Goal: Task Accomplishment & Management: Use online tool/utility

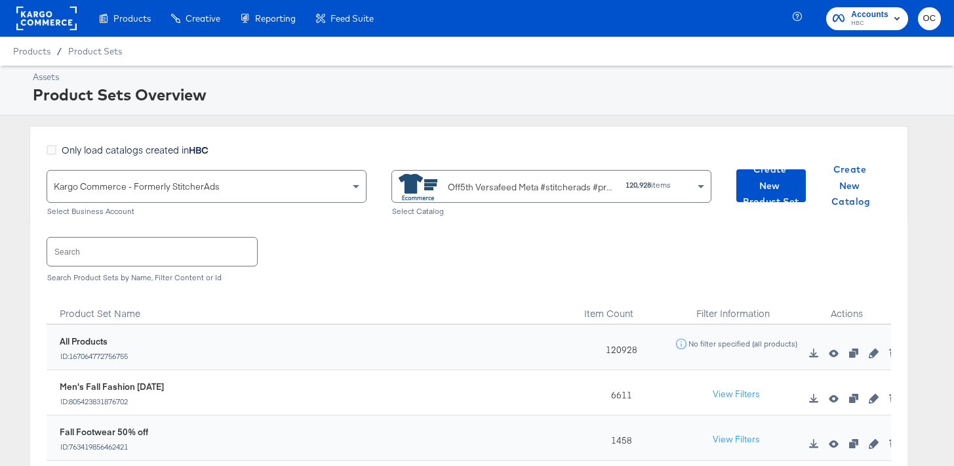
scroll to position [153, 0]
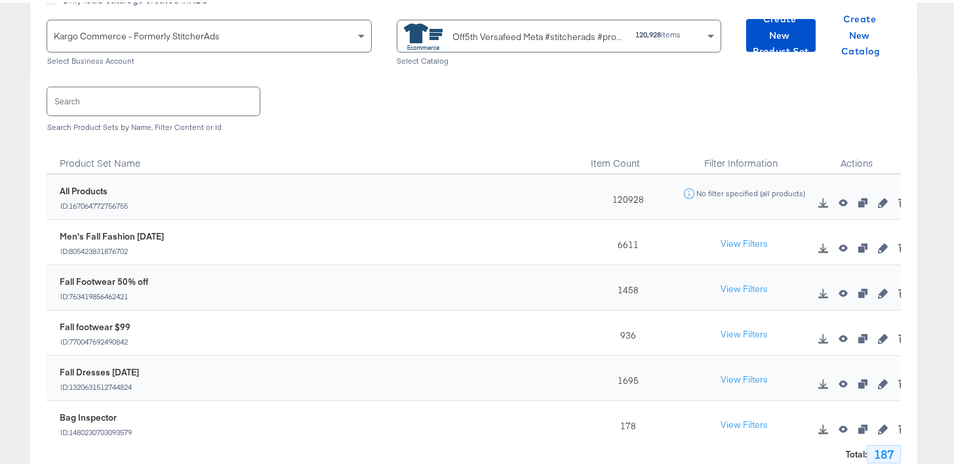
click at [177, 103] on input "text" at bounding box center [153, 99] width 212 height 28
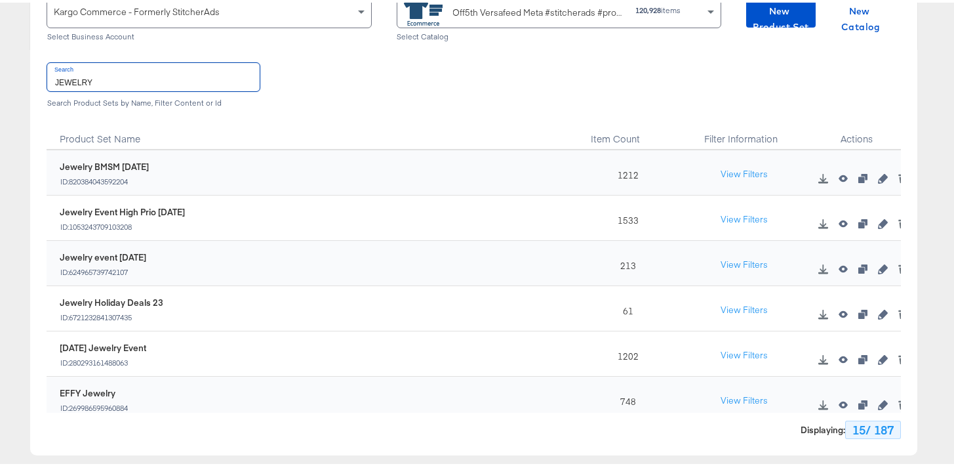
scroll to position [306, 0]
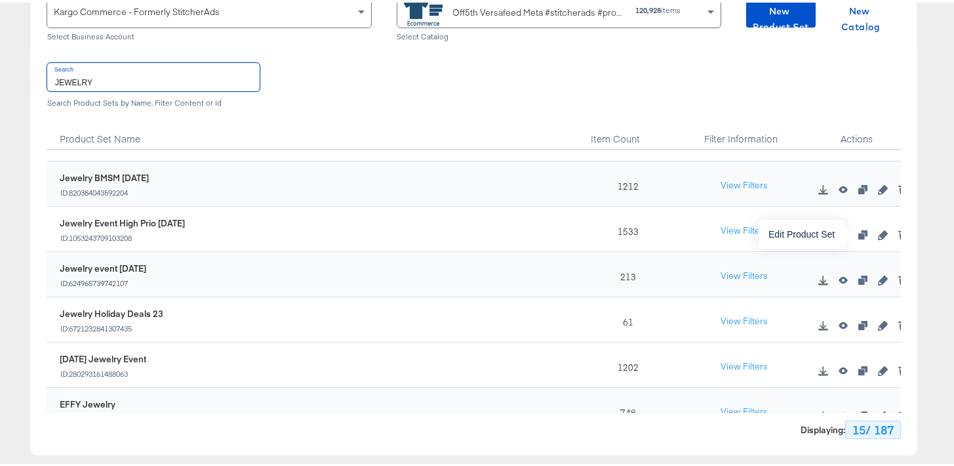
type input "JEWELRY"
click at [878, 233] on icon "button" at bounding box center [882, 232] width 9 height 9
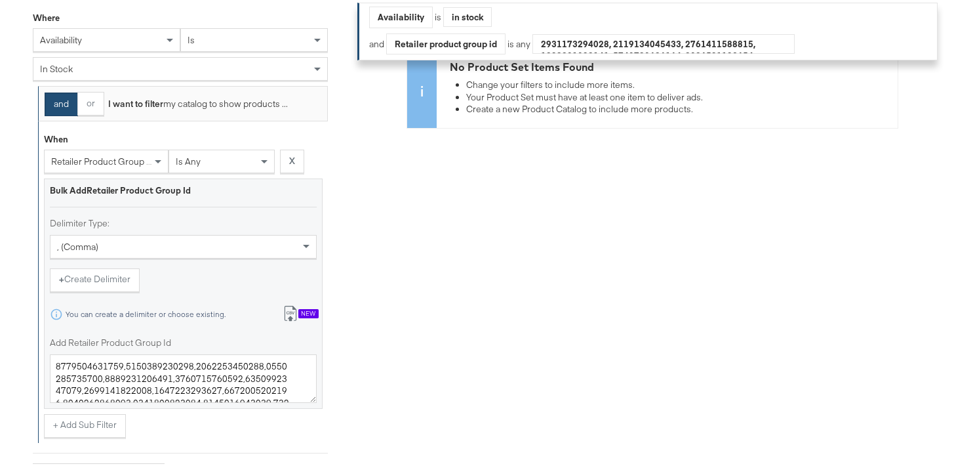
scroll to position [343, 0]
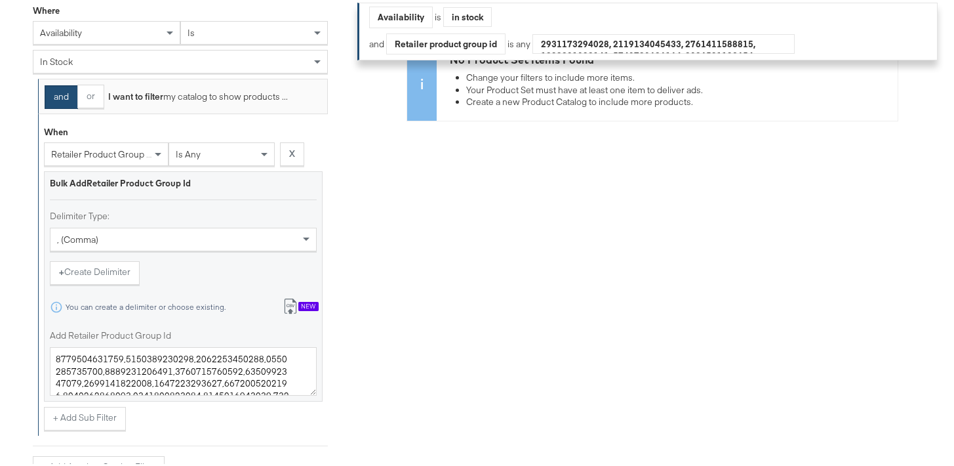
click at [152, 338] on label "Add Retailer Product Group Id" at bounding box center [183, 333] width 267 height 12
click at [152, 344] on textarea "Add Retailer Product Group Id" at bounding box center [183, 368] width 267 height 49
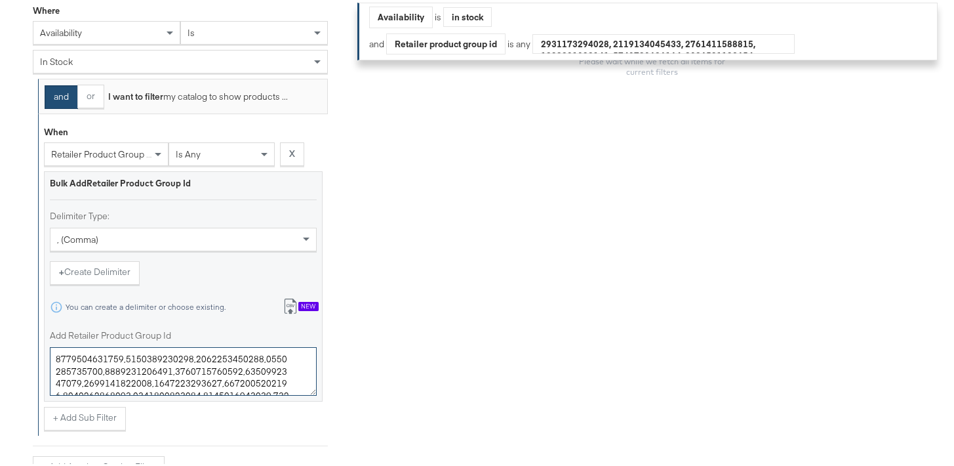
click at [137, 361] on textarea "Add Retailer Product Group Id" at bounding box center [183, 368] width 267 height 49
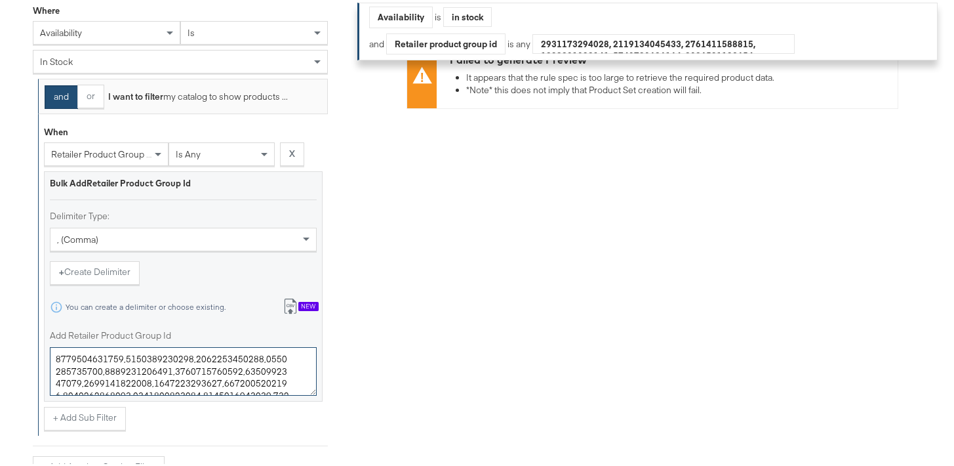
paste textarea "8084207,0400011879359,0400016432379,0400019910159,0400010940072,0400016780517,0…"
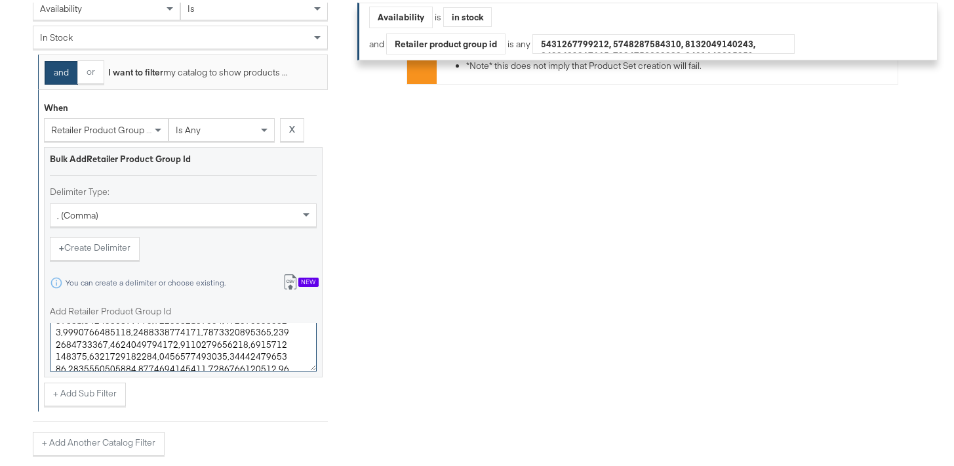
scroll to position [505, 0]
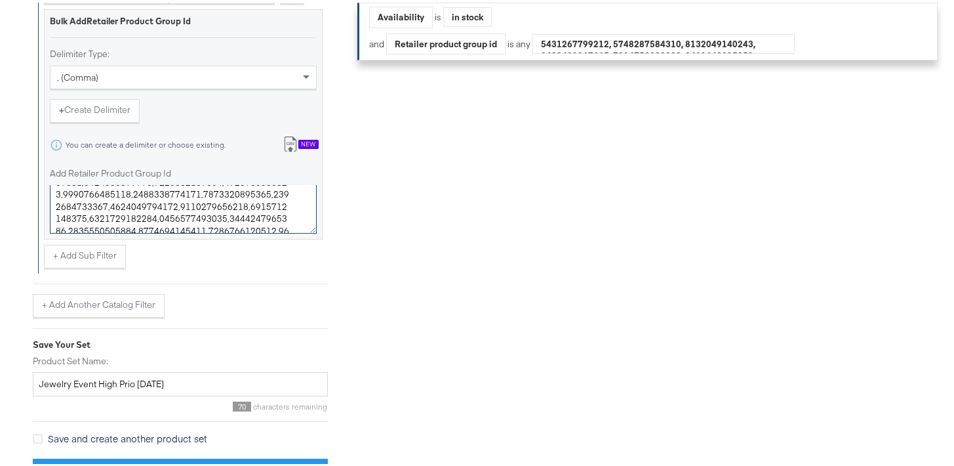
type textarea "0400018084207,0400011879359,0400016432379,0400019910159,0400010940072,040001678…"
drag, startPoint x: 155, startPoint y: 384, endPoint x: 137, endPoint y: 384, distance: 17.7
click at [137, 384] on input "Jewelry Event High Prio [DATE]" at bounding box center [180, 381] width 295 height 24
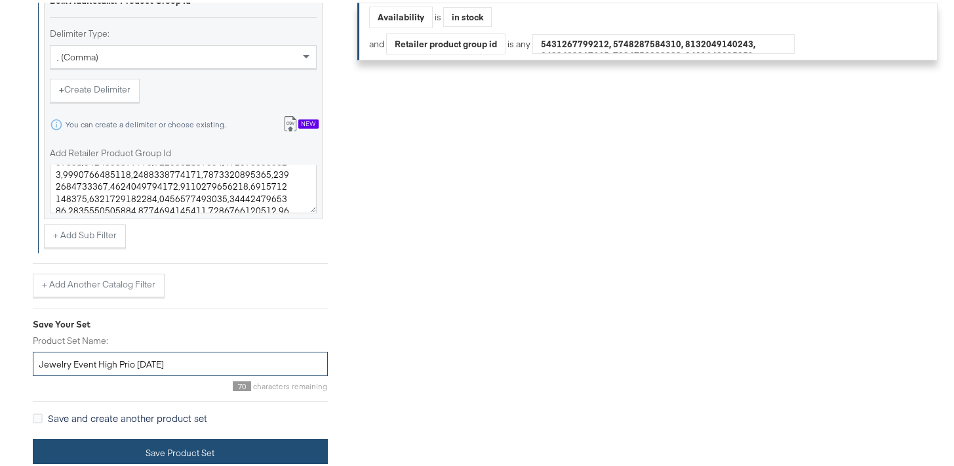
type input "Jewelry Event High Prio [DATE]"
click at [203, 448] on button "Save Product Set" at bounding box center [180, 451] width 295 height 30
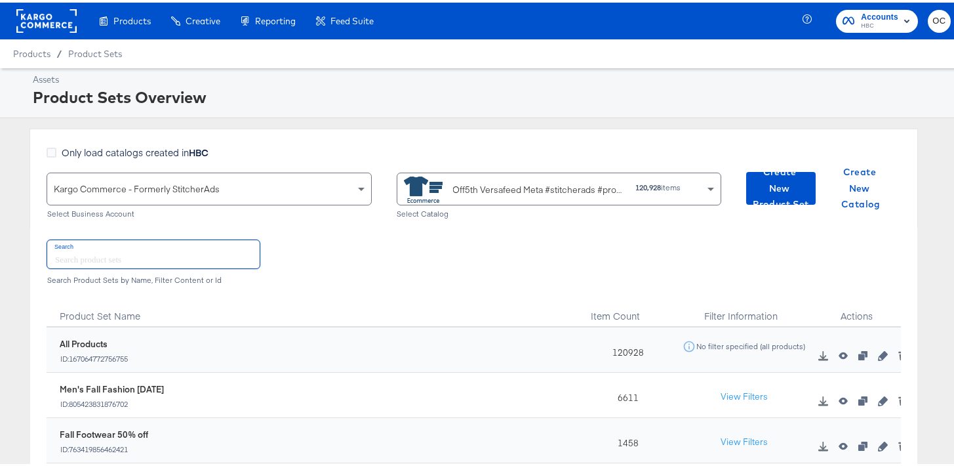
click at [178, 253] on input "text" at bounding box center [153, 251] width 212 height 28
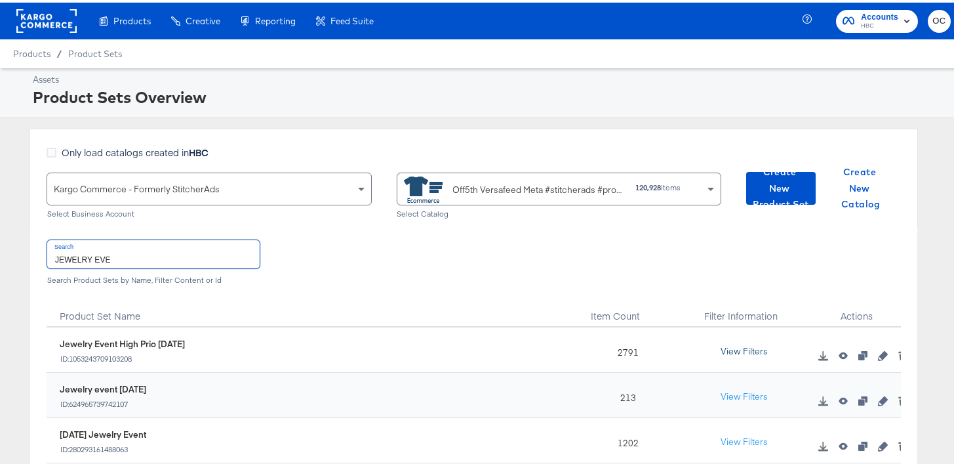
type input "JEWELRY EVE"
click at [727, 348] on button "View Filters" at bounding box center [745, 349] width 66 height 24
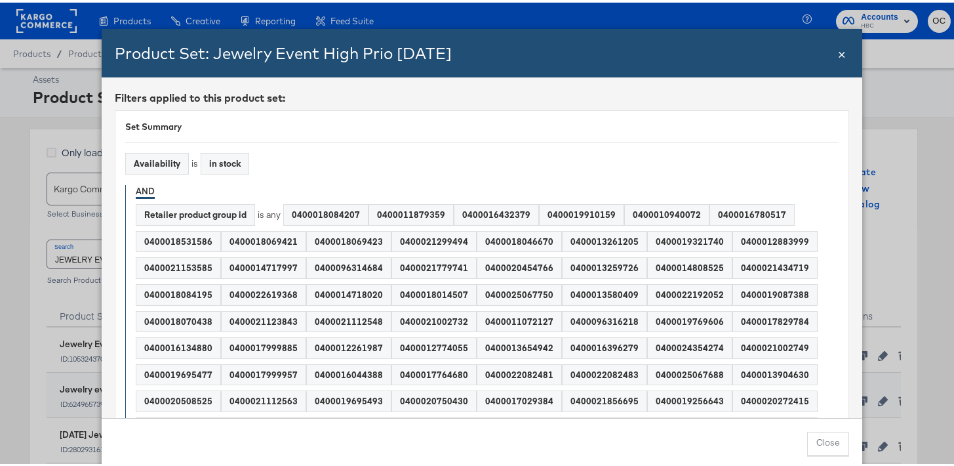
click at [838, 53] on span "×" at bounding box center [842, 50] width 8 height 18
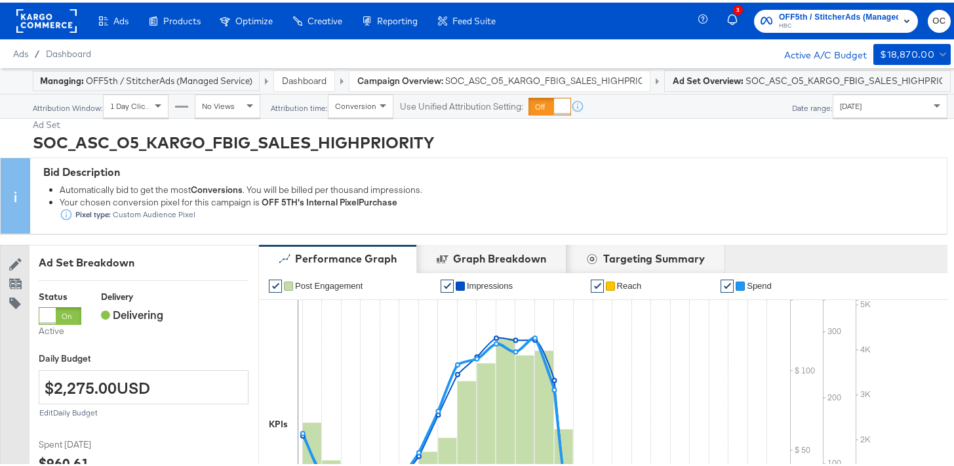
click at [296, 80] on link "Dashboard" at bounding box center [304, 78] width 45 height 12
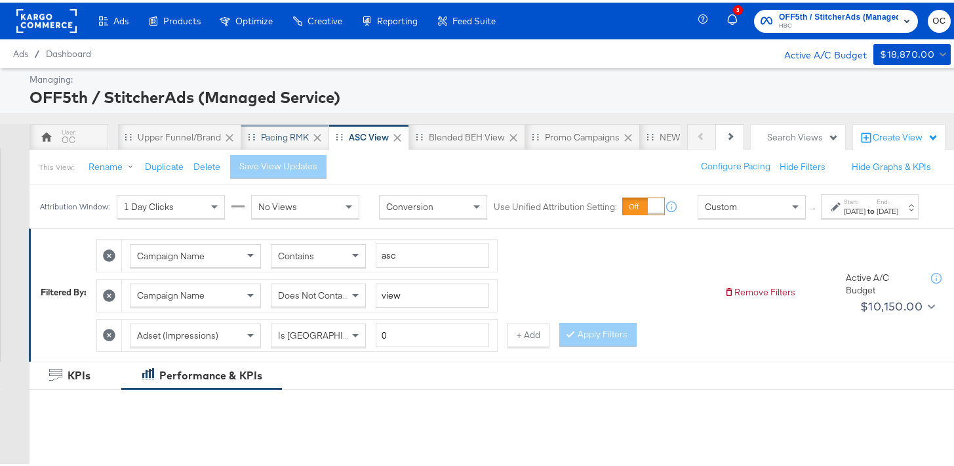
click at [272, 138] on div "Pacing RMK" at bounding box center [285, 135] width 48 height 12
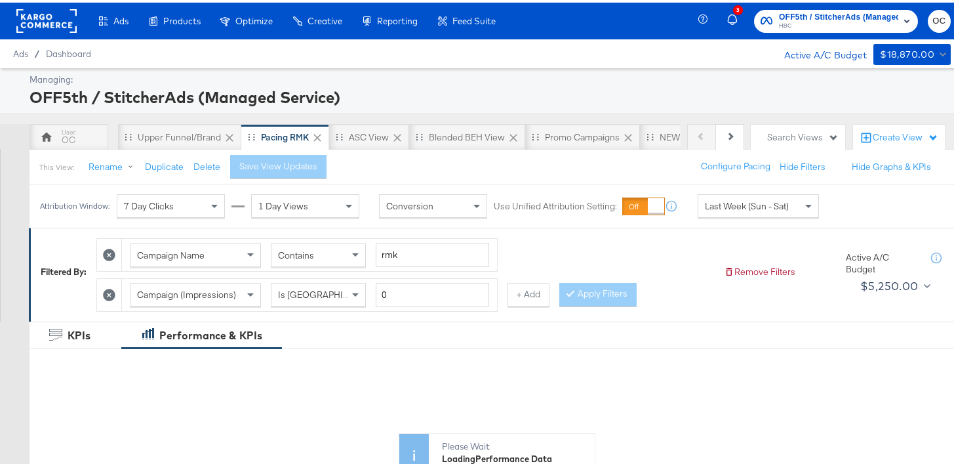
click at [712, 216] on div "Attribution Window: 7 Day Clicks 1 Day Views Conversion Use Unified Attribution…" at bounding box center [433, 203] width 806 height 43
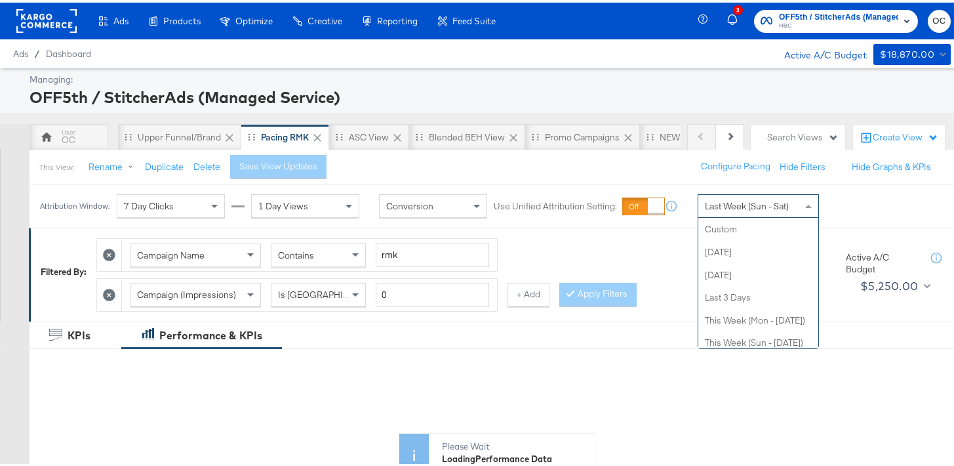
click at [737, 213] on div "Last Week (Sun - Sat)" at bounding box center [758, 203] width 120 height 22
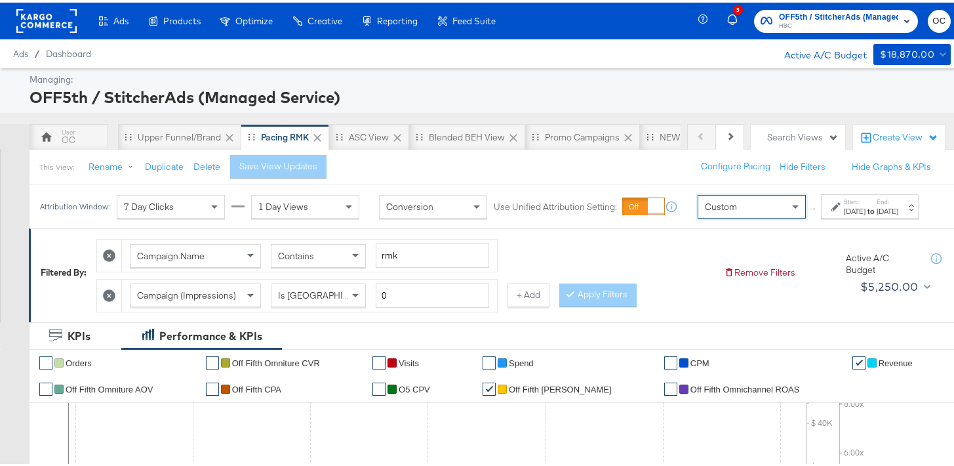
click at [844, 214] on div "Sep 19th 2025" at bounding box center [855, 208] width 22 height 10
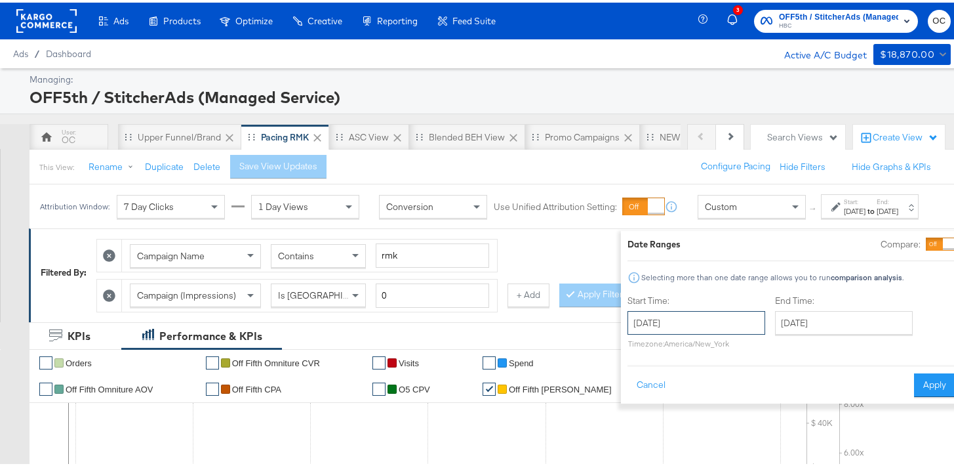
click at [716, 312] on input "September 19th 2025" at bounding box center [697, 320] width 138 height 24
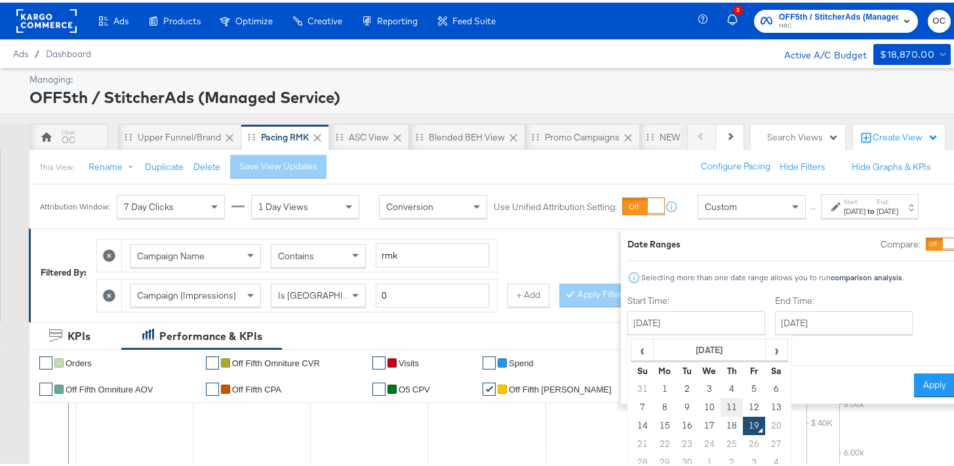
click at [721, 407] on td "11" at bounding box center [732, 404] width 22 height 18
type input "September 11th 2025"
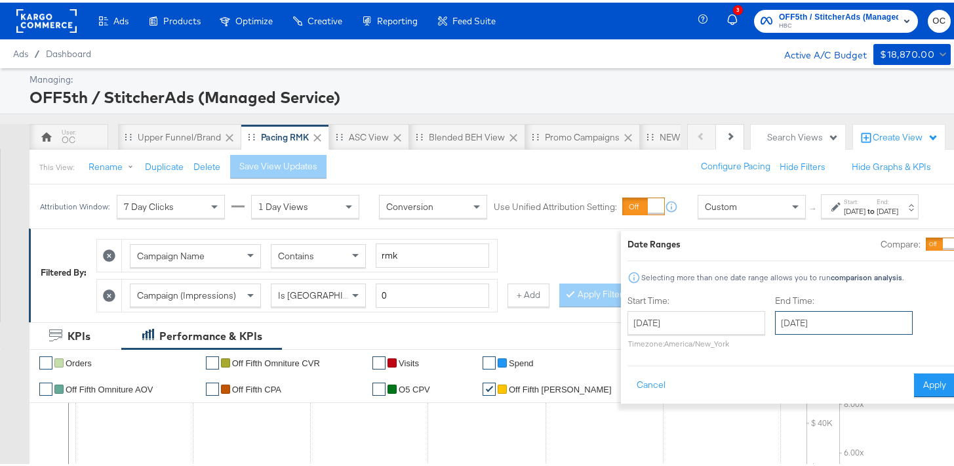
click at [805, 316] on input "September 19th 2025" at bounding box center [844, 320] width 138 height 24
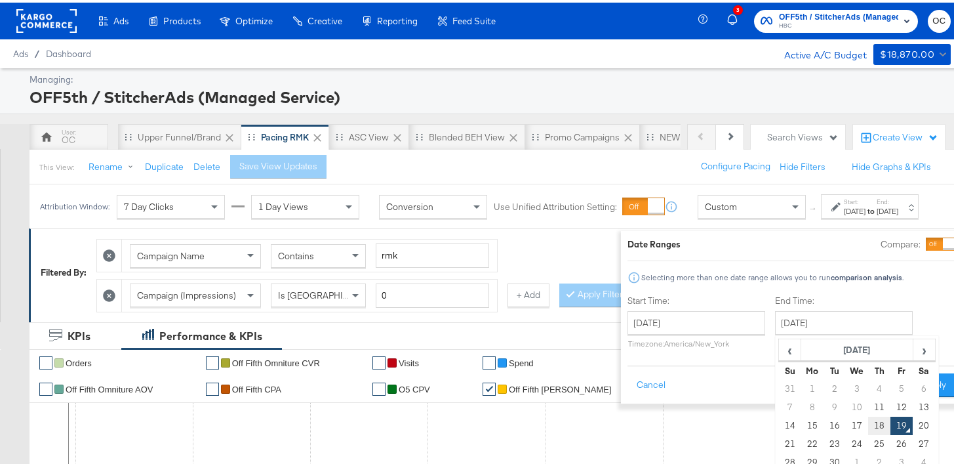
click at [868, 421] on td "18" at bounding box center [879, 423] width 22 height 18
type input "September 18th 2025"
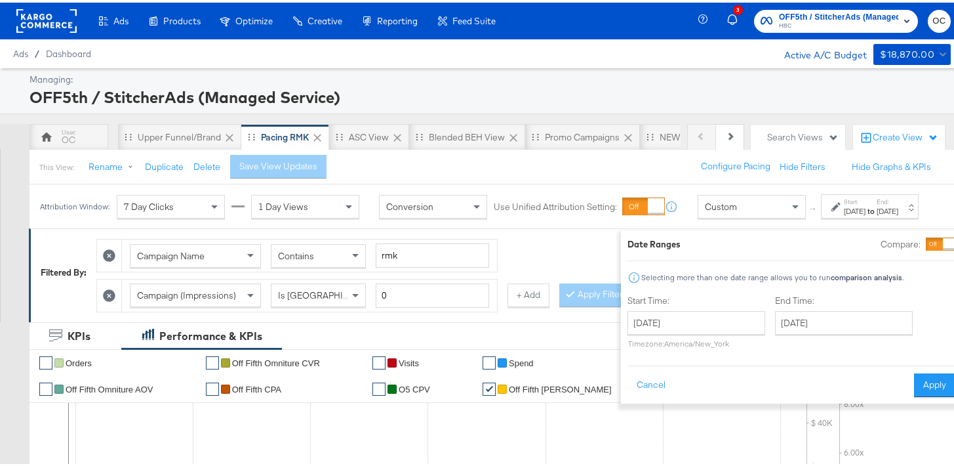
click at [900, 370] on div "Cancel Apply" at bounding box center [792, 378] width 328 height 32
click at [914, 382] on button "Apply" at bounding box center [934, 383] width 41 height 24
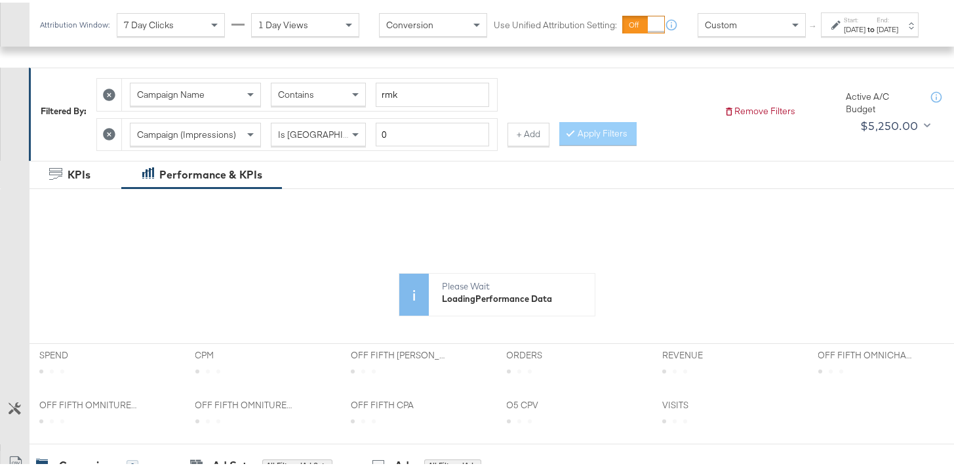
scroll to position [510, 0]
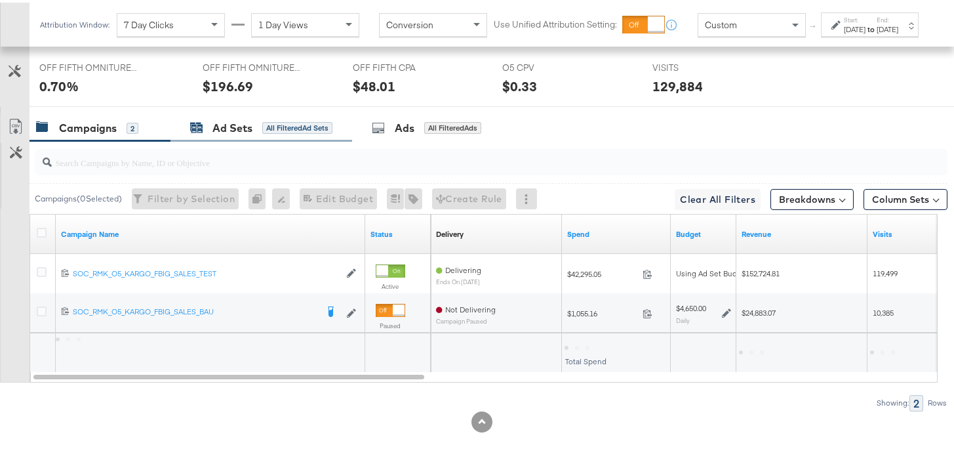
click at [311, 121] on div "All Filtered Ad Sets" at bounding box center [297, 125] width 70 height 12
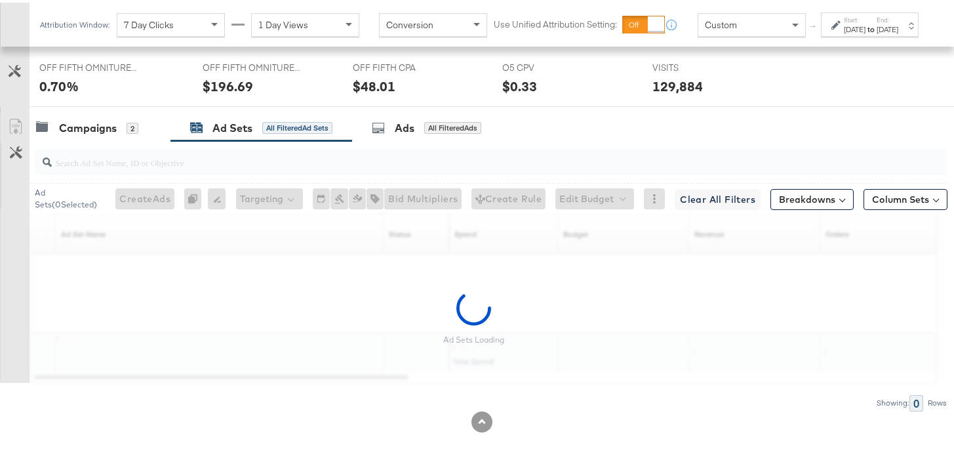
scroll to position [638, 0]
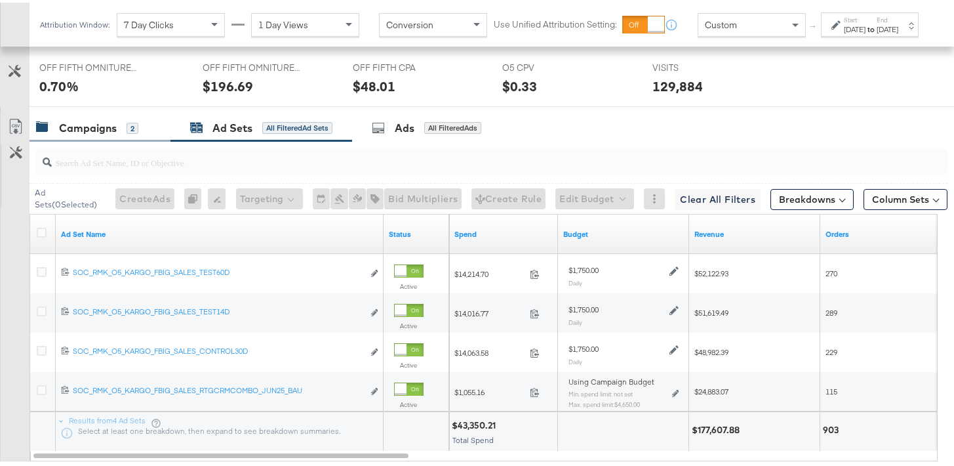
click at [142, 123] on div "Campaigns 2" at bounding box center [93, 125] width 115 height 15
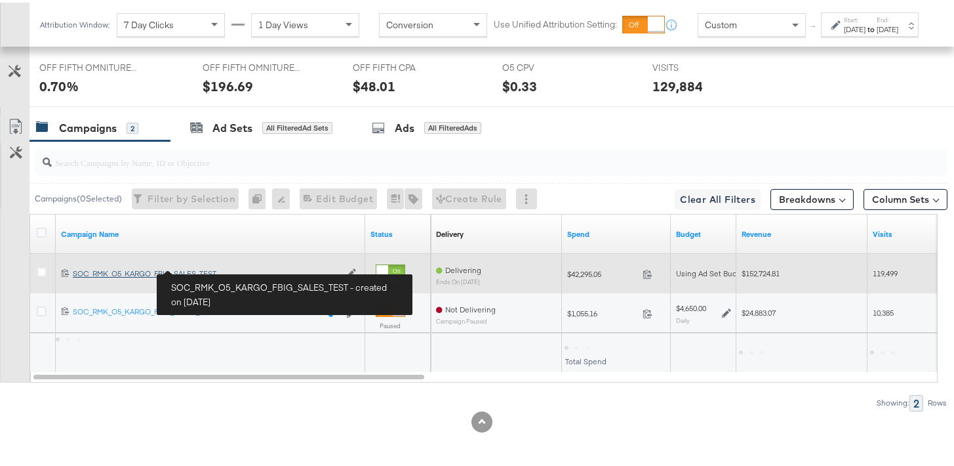
click at [163, 270] on div "SOC_RMK_O5_KARGO_FBIG_SALES_TEST SOC_RMK_O5_KARGO_FBIG_SALES_TEST" at bounding box center [206, 271] width 267 height 10
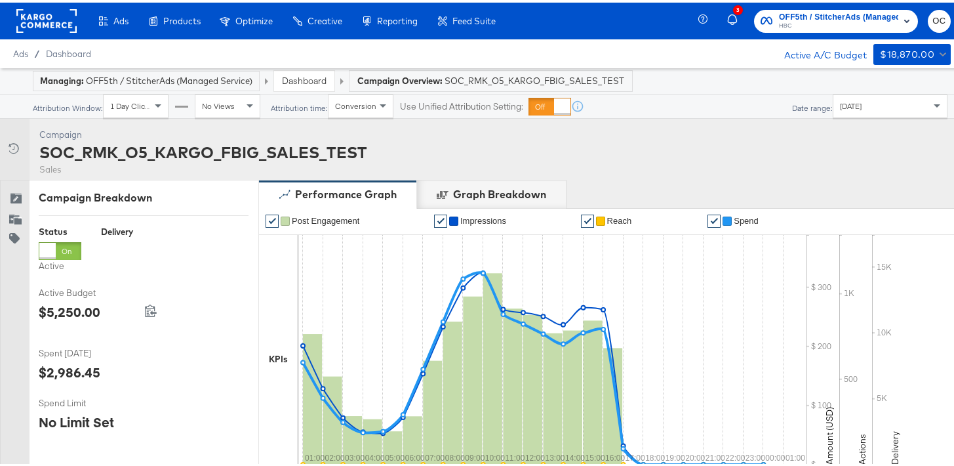
click at [841, 118] on div "Campaign Activity Campaign SOC_RMK_O5_KARGO_FBIG_SALES_TEST Sales" at bounding box center [482, 146] width 964 height 61
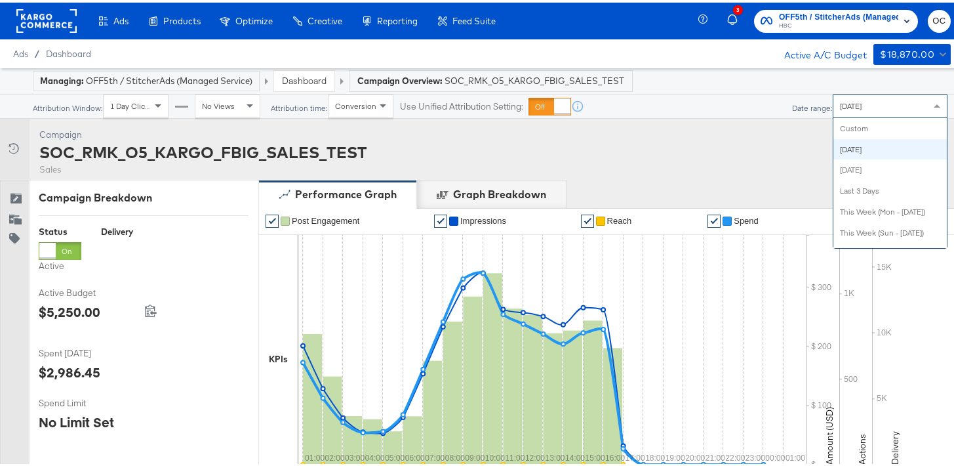
click at [843, 114] on div "Today Custom Today Yesterday Last 3 Days This Week (Mon - Today) This Week (Sun…" at bounding box center [890, 104] width 115 height 24
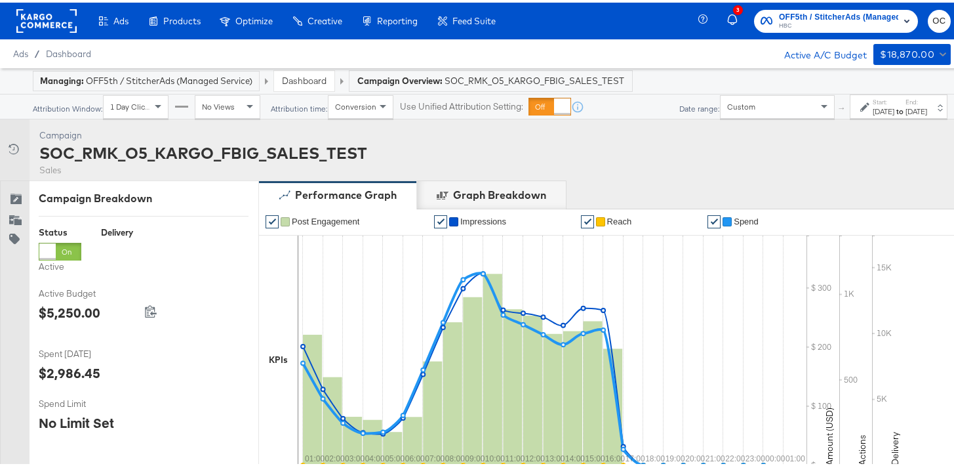
click at [906, 107] on div "Sep 19th 2025" at bounding box center [917, 109] width 22 height 10
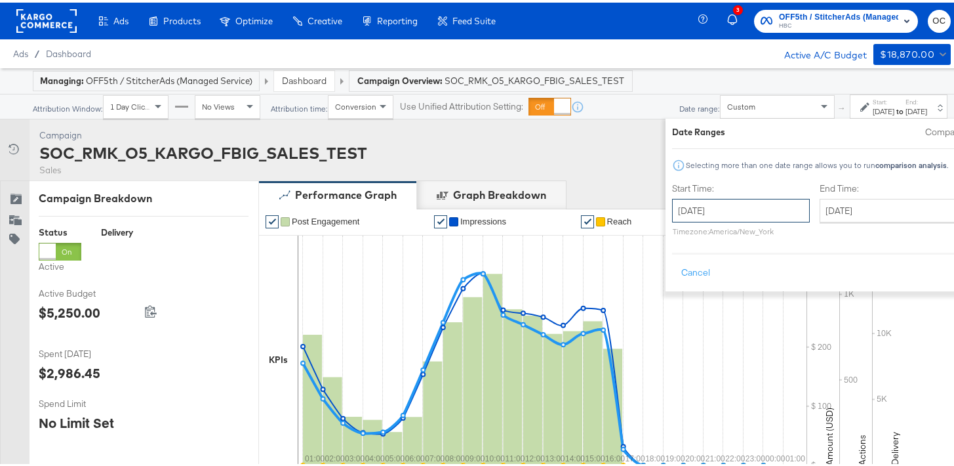
click at [708, 215] on input "September 19th 2025" at bounding box center [741, 208] width 138 height 24
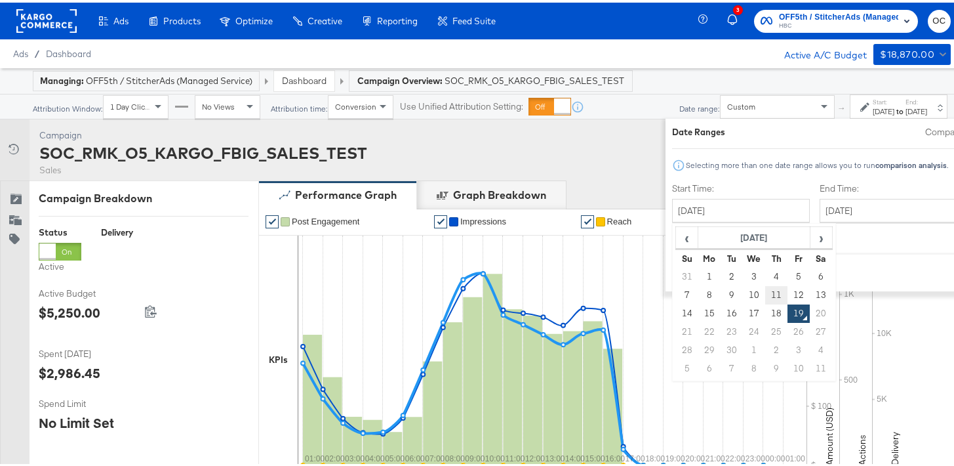
click at [765, 293] on td "11" at bounding box center [776, 292] width 22 height 18
type input "September 11th 2025"
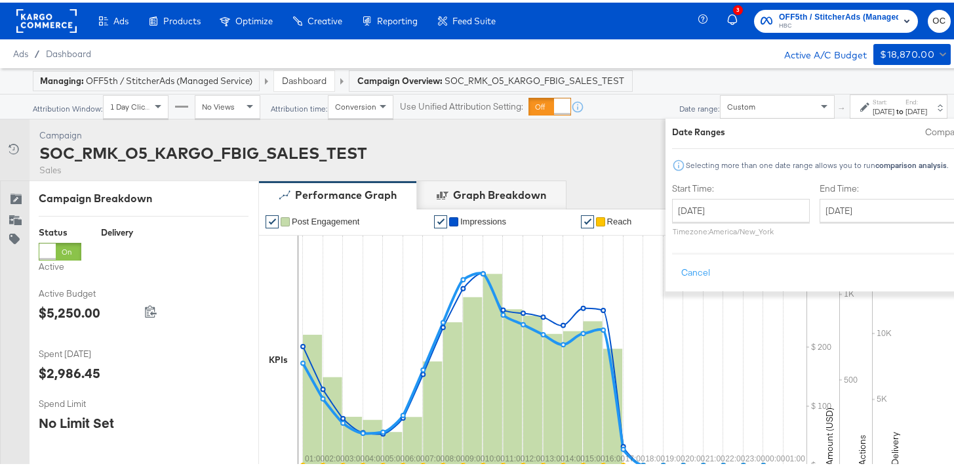
click at [820, 186] on label "End Time:" at bounding box center [891, 186] width 143 height 12
click at [820, 212] on input "September 19th 2025" at bounding box center [889, 208] width 138 height 24
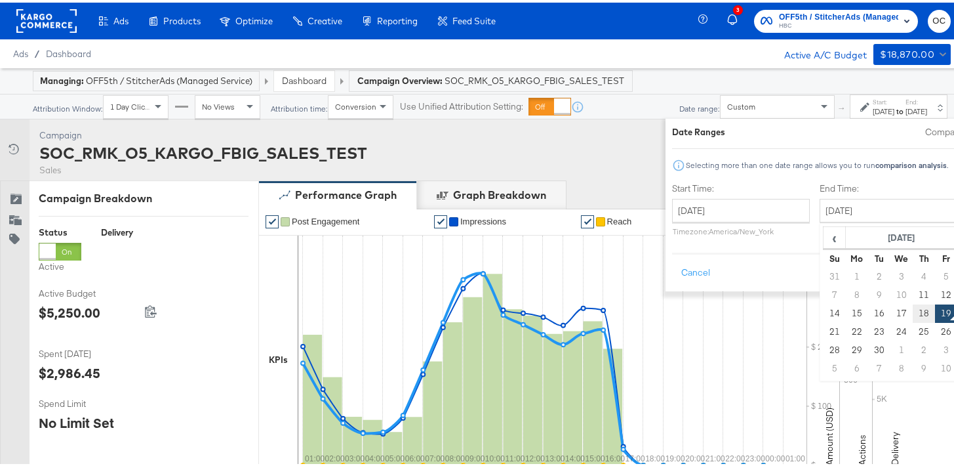
click at [913, 302] on td "18" at bounding box center [924, 311] width 22 height 18
type input "September 18th 2025"
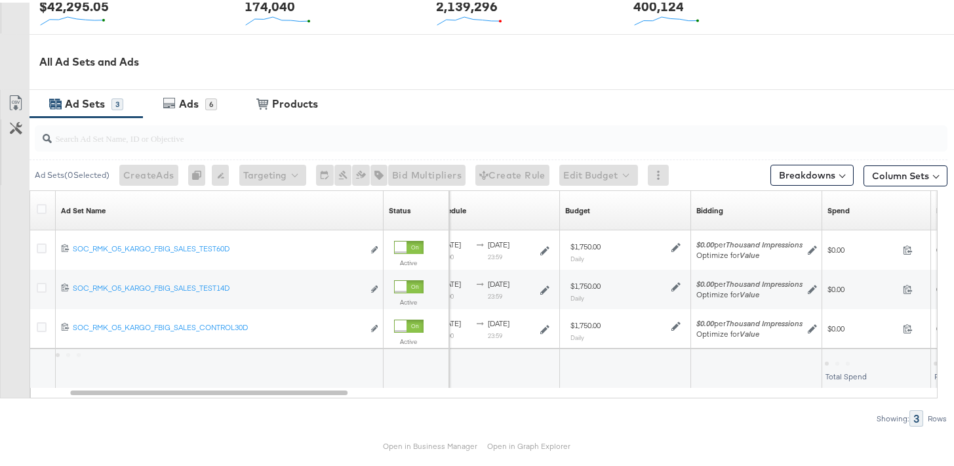
scroll to position [616, 0]
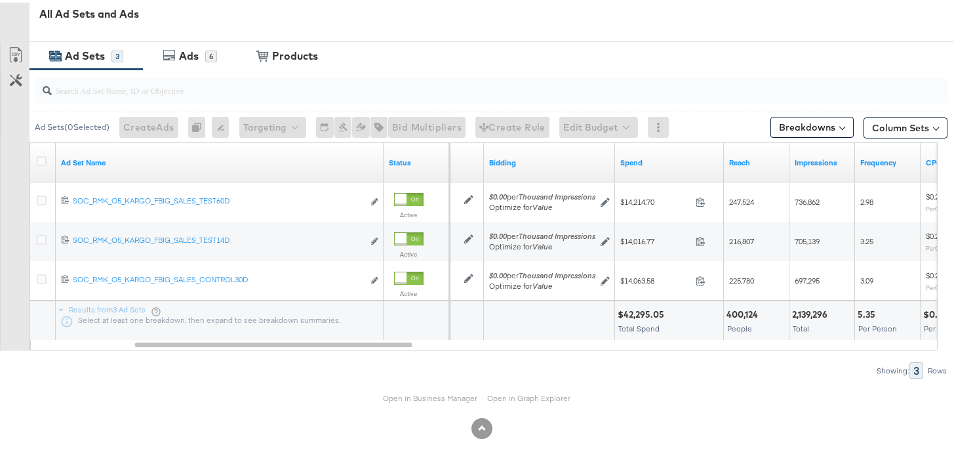
click at [544, 376] on div "Open in Business Manager Open in Graph Explorer" at bounding box center [482, 395] width 964 height 39
click at [899, 128] on button "Column Sets" at bounding box center [906, 125] width 84 height 21
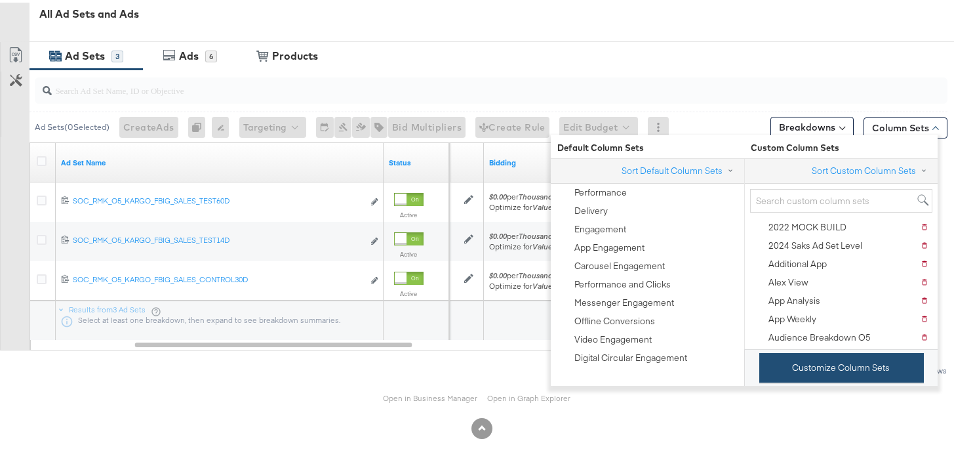
click at [824, 352] on button "Customize Column Sets" at bounding box center [841, 365] width 165 height 30
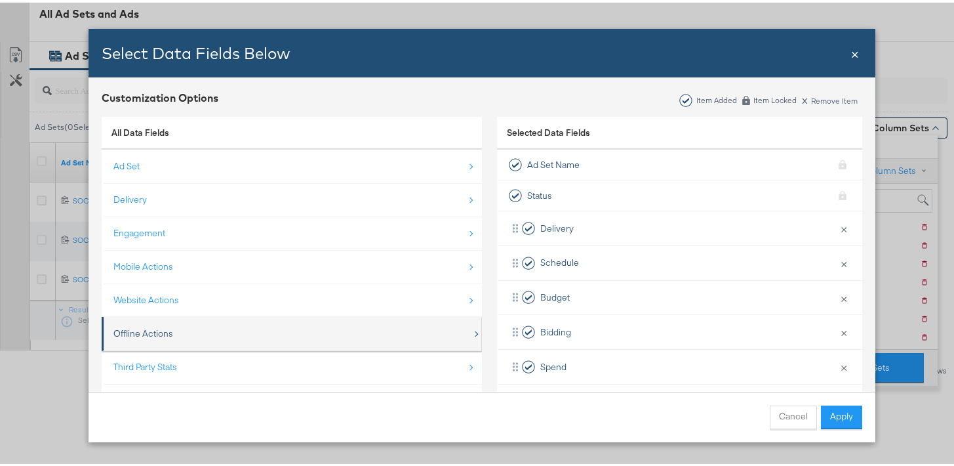
scroll to position [19, 0]
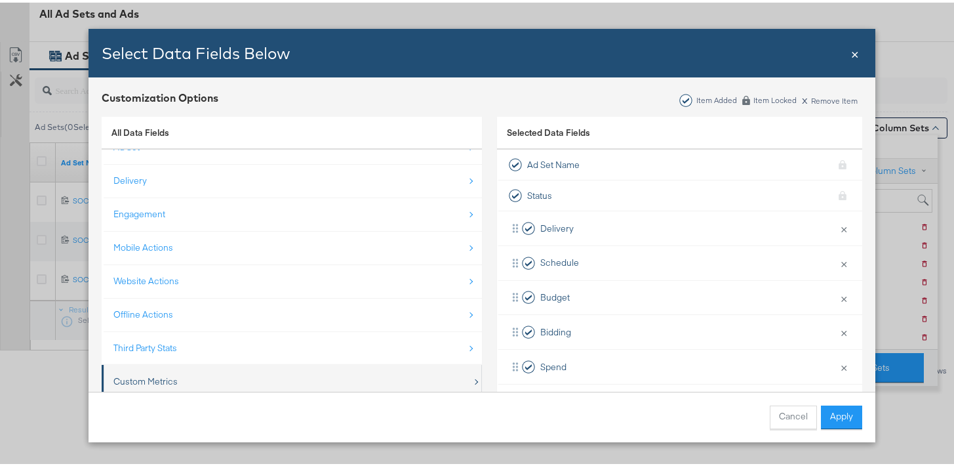
click at [252, 377] on div "Custom Metrics" at bounding box center [292, 378] width 359 height 27
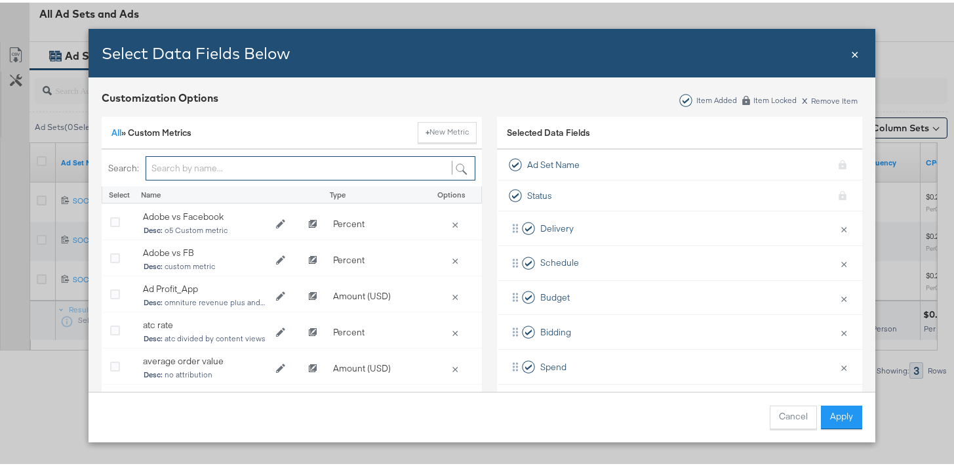
click at [207, 169] on input "Bulk Add Locations Modal" at bounding box center [311, 165] width 330 height 24
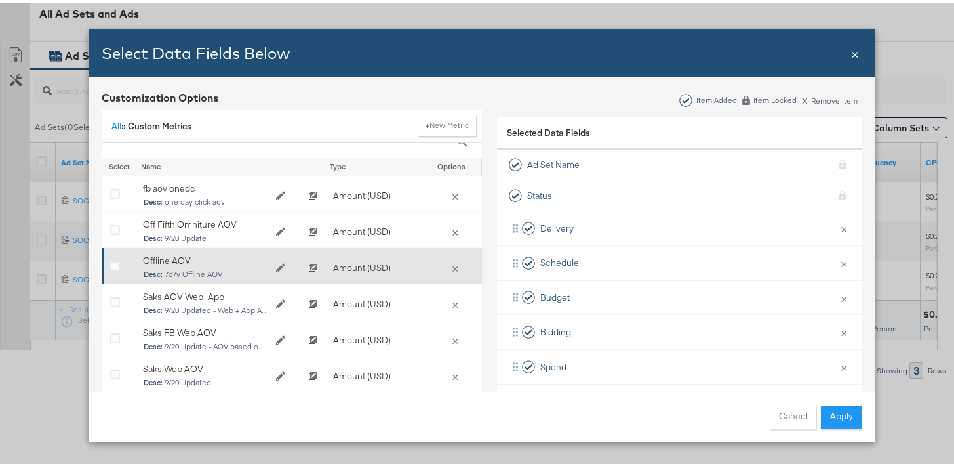
scroll to position [29, 0]
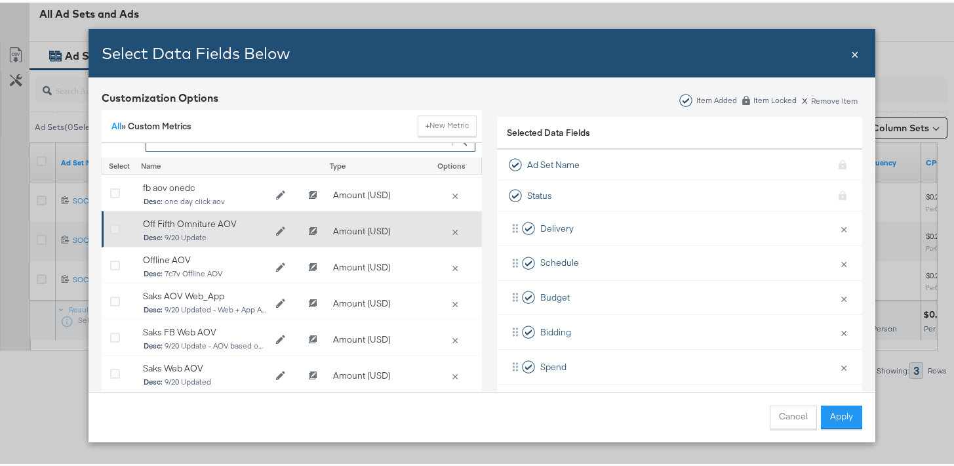
type input "AOV"
click at [111, 229] on icon "Bulk Add Locations Modal" at bounding box center [115, 227] width 10 height 10
click at [0, 0] on input "Bulk Add Locations Modal" at bounding box center [0, 0] width 0 height 0
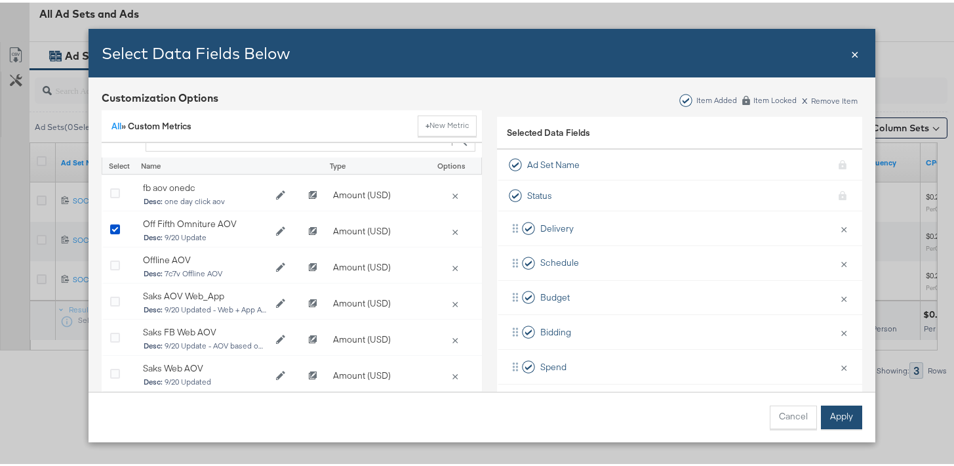
click at [838, 421] on button "Apply" at bounding box center [841, 415] width 41 height 24
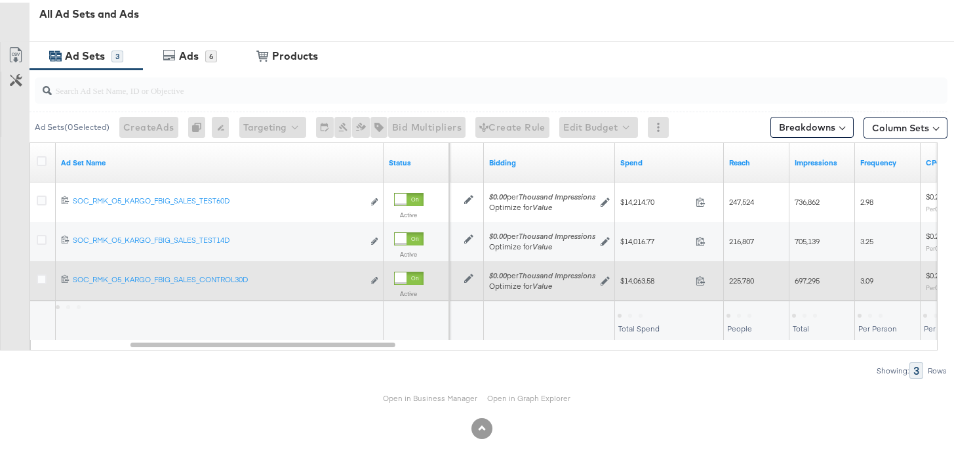
scroll to position [0, 0]
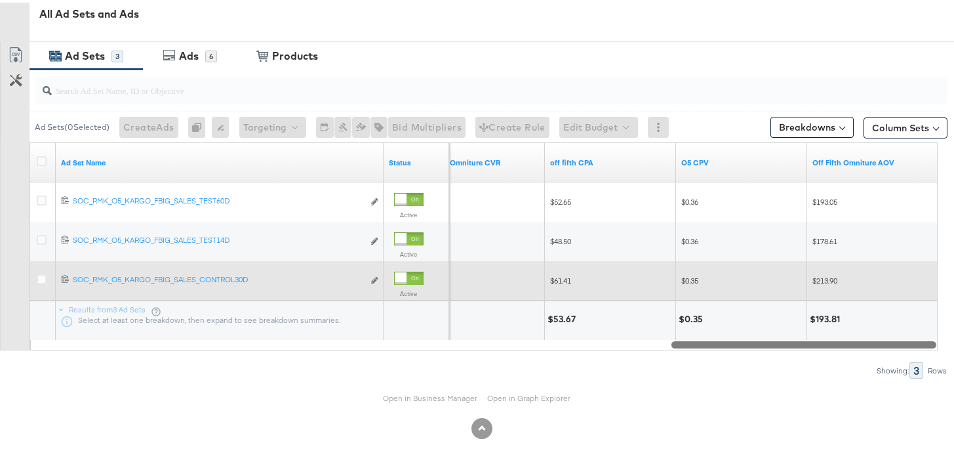
drag, startPoint x: 333, startPoint y: 341, endPoint x: 878, endPoint y: 310, distance: 546.5
click at [878, 310] on div "Ad Set Name Status Off Fifth Omniture CVR off fifth CPA O5 CPV Off Fifth Omnitu…" at bounding box center [484, 244] width 908 height 208
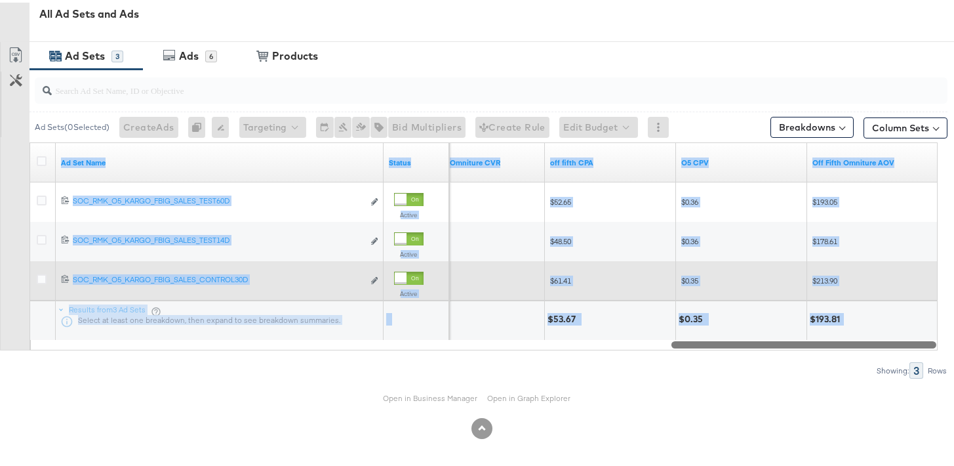
drag, startPoint x: 859, startPoint y: 336, endPoint x: 878, endPoint y: 336, distance: 19.0
click at [878, 337] on div "Ad Set Name Status Off Fifth Omniture CVR off fifth CPA O5 CPV Off Fifth Omnitu…" at bounding box center [484, 244] width 908 height 208
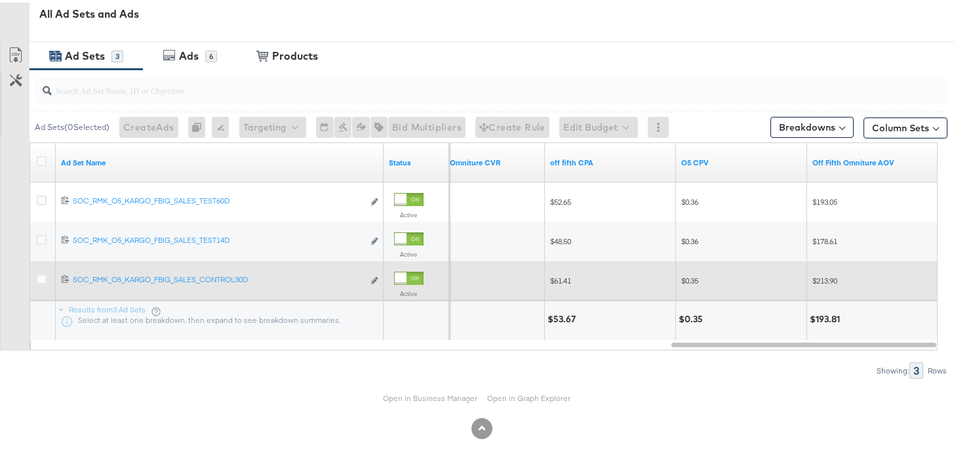
click at [694, 391] on div "Open in Business Manager Open in Graph Explorer" at bounding box center [482, 395] width 964 height 39
click at [890, 122] on button "Column Sets" at bounding box center [906, 125] width 84 height 21
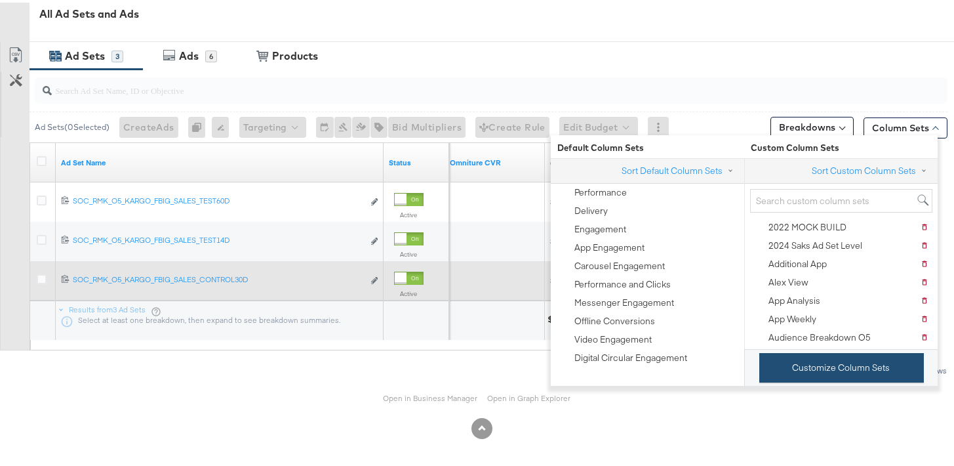
click at [810, 358] on button "Customize Column Sets" at bounding box center [841, 365] width 165 height 30
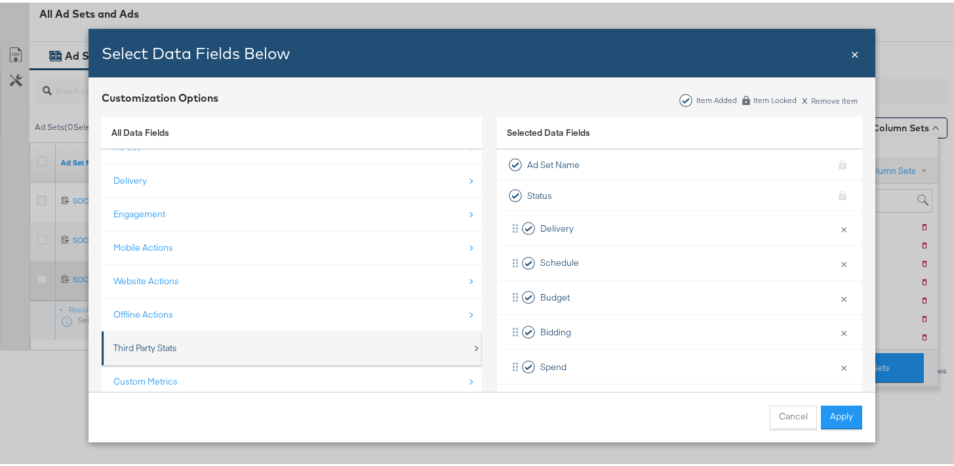
scroll to position [92, 0]
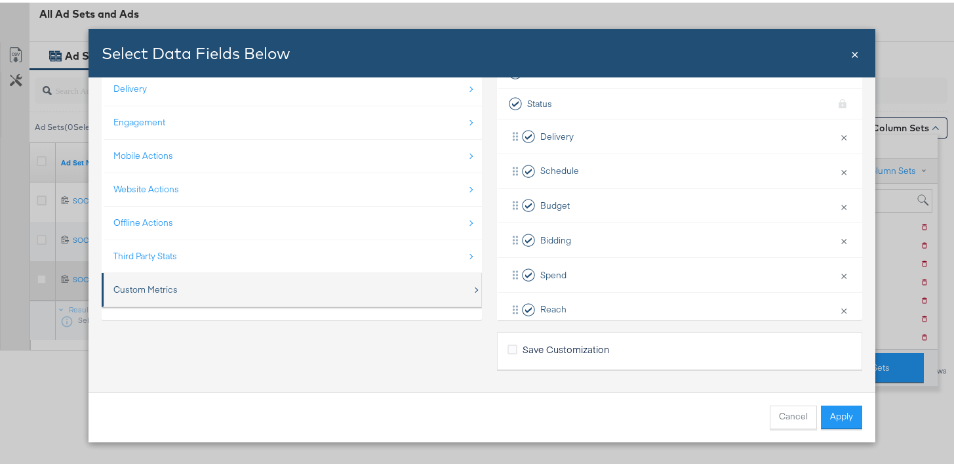
click at [258, 294] on div "Custom Metrics" at bounding box center [292, 286] width 359 height 27
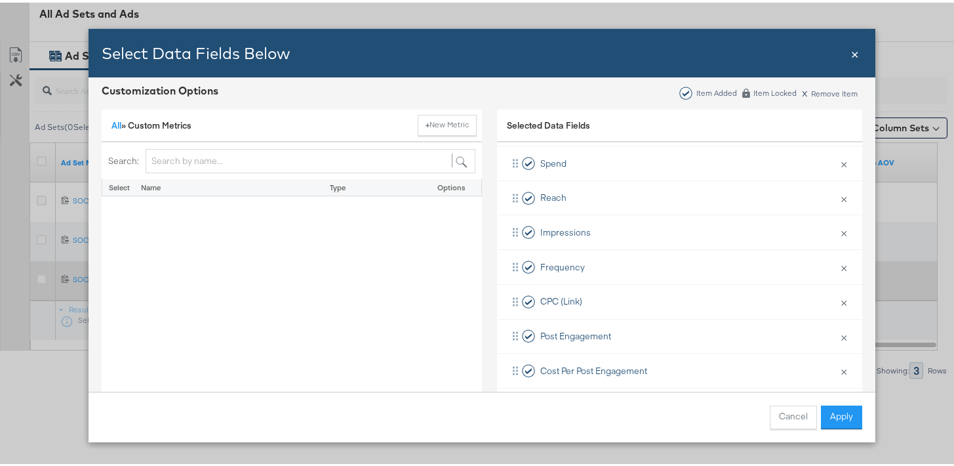
scroll to position [354, 0]
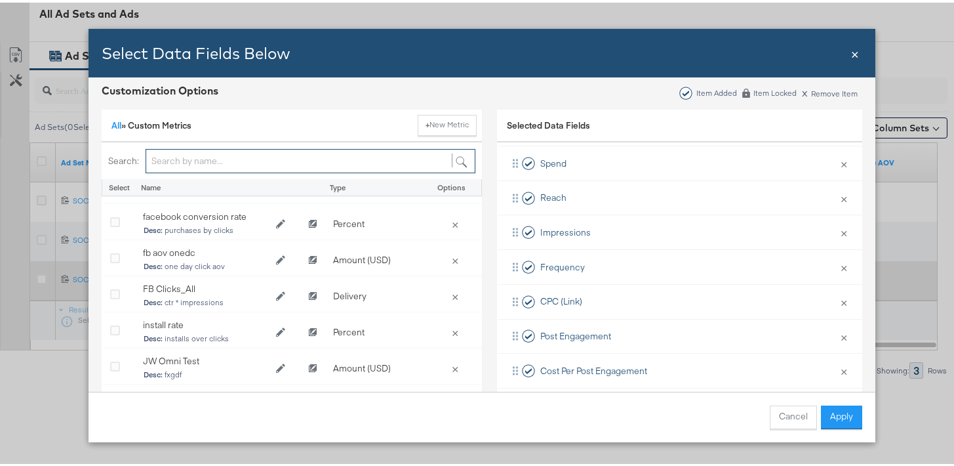
click at [233, 165] on input "Bulk Add Locations Modal" at bounding box center [311, 158] width 330 height 24
type input "AOV"
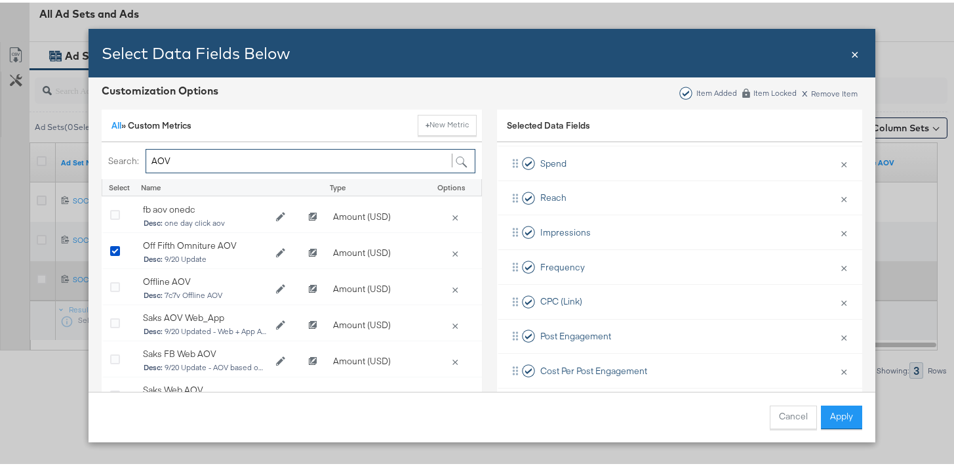
scroll to position [0, 0]
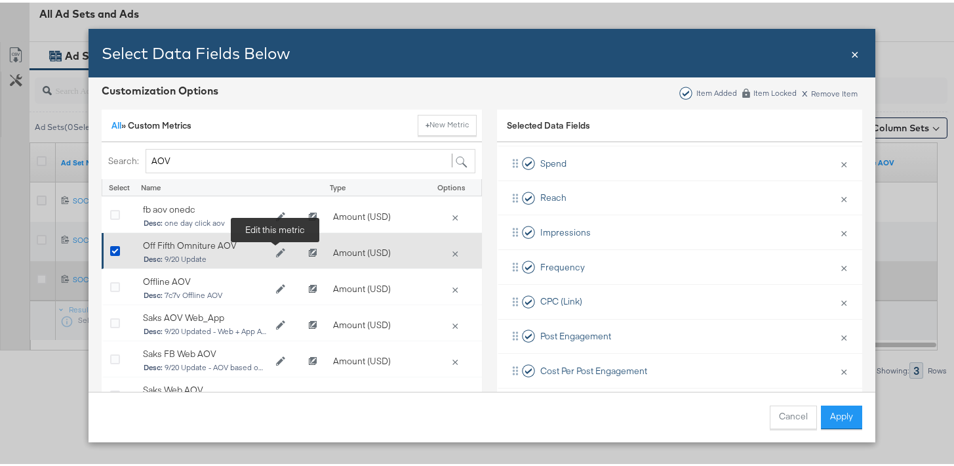
click at [277, 252] on icon "Edit Off Fifth Omniture AOV" at bounding box center [280, 249] width 9 height 9
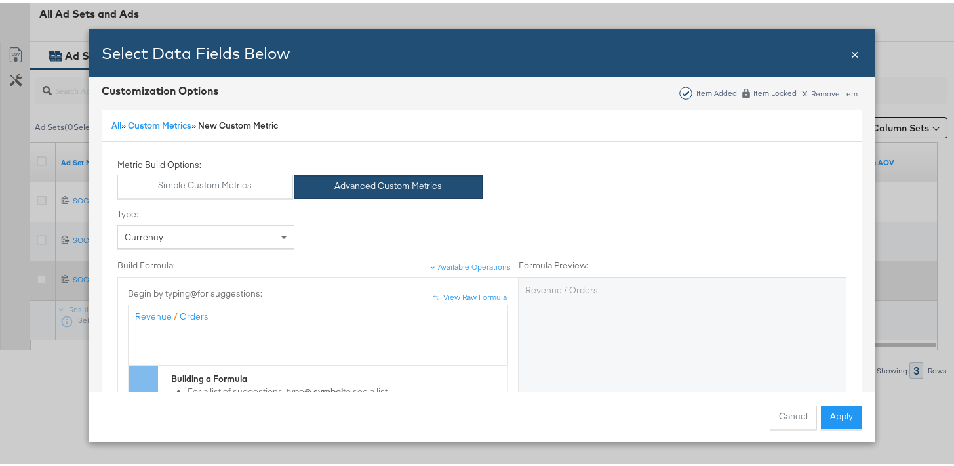
scroll to position [18, 0]
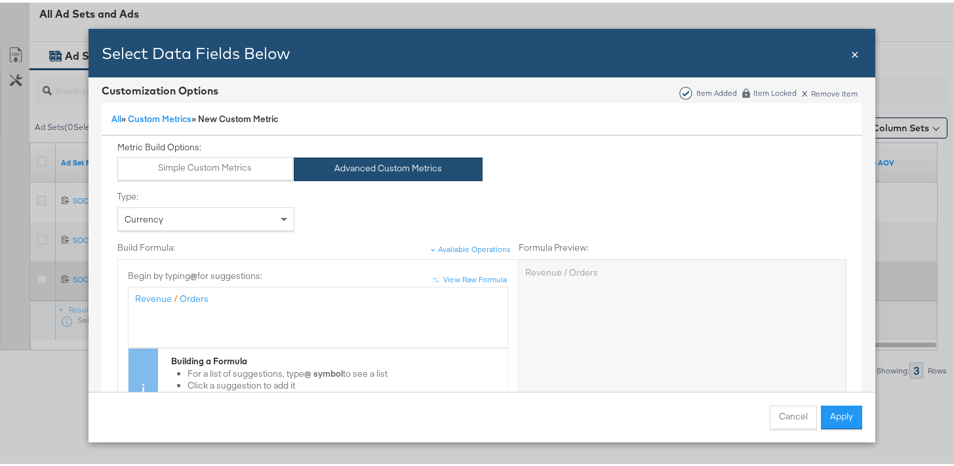
click at [851, 52] on span "×" at bounding box center [855, 50] width 8 height 18
